Goal: Find specific page/section

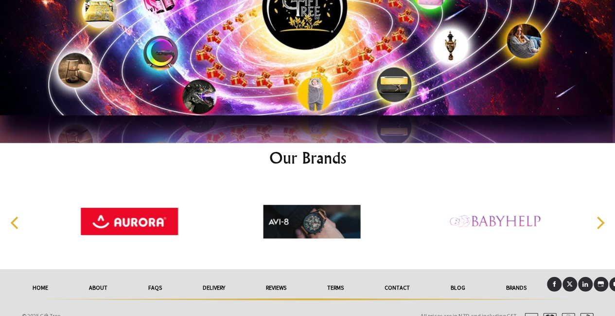
scroll to position [4947, 0]
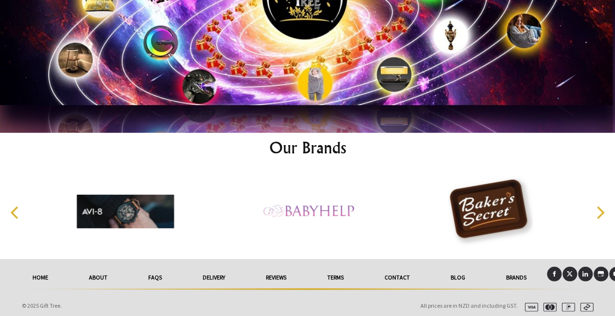
click at [394, 273] on link "Contact" at bounding box center [397, 276] width 66 height 21
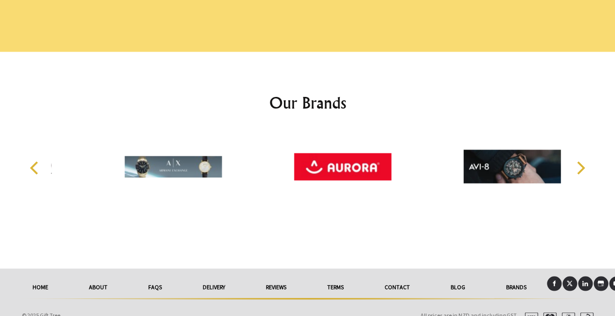
scroll to position [836, 0]
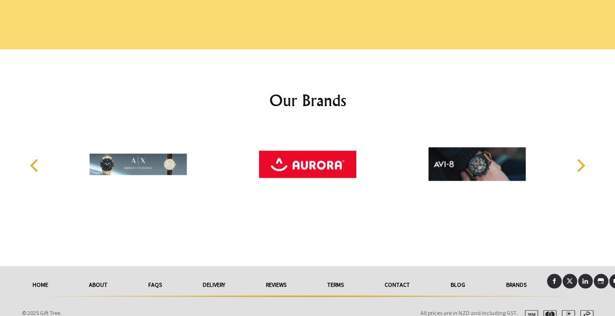
click at [99, 273] on link "About" at bounding box center [98, 283] width 59 height 21
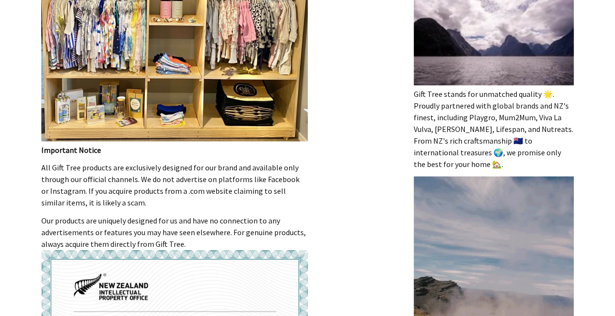
scroll to position [237, 0]
